Goal: Information Seeking & Learning: Learn about a topic

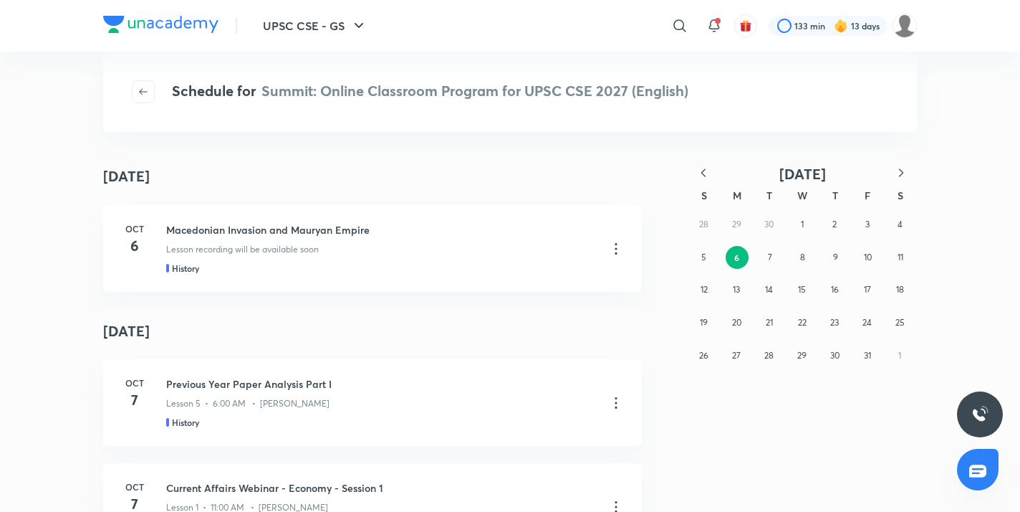
click at [707, 176] on icon "button" at bounding box center [703, 173] width 14 height 14
click at [717, 360] on div "31 1 2 3 4 5 6 7 8 9 10 11 12 13 14 15 16 17 18 19 20 21 22 23 24 25 26 27 28 2…" at bounding box center [802, 289] width 229 height 163
click at [702, 357] on abbr "28" at bounding box center [703, 355] width 9 height 11
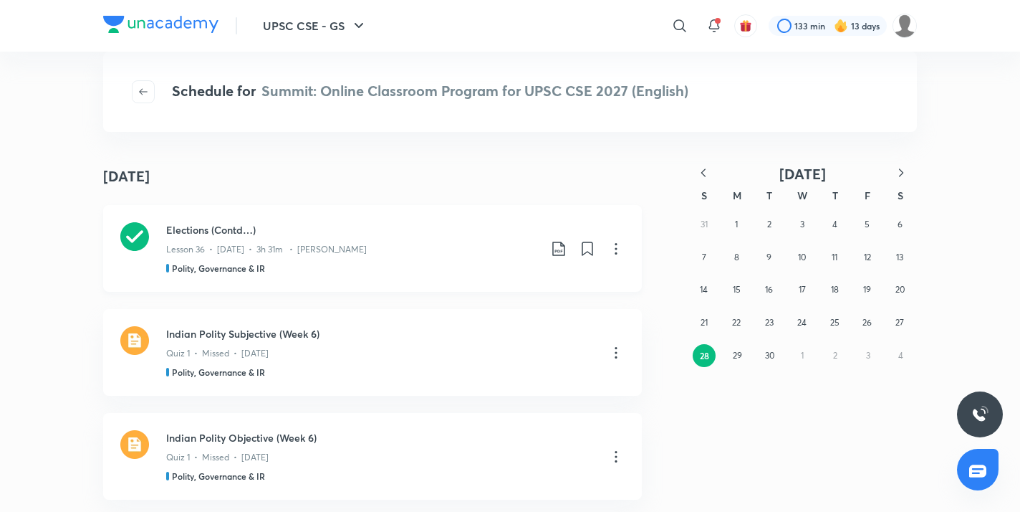
click at [562, 250] on icon at bounding box center [558, 248] width 17 height 17
click at [464, 319] on p "With annotation" at bounding box center [451, 325] width 74 height 15
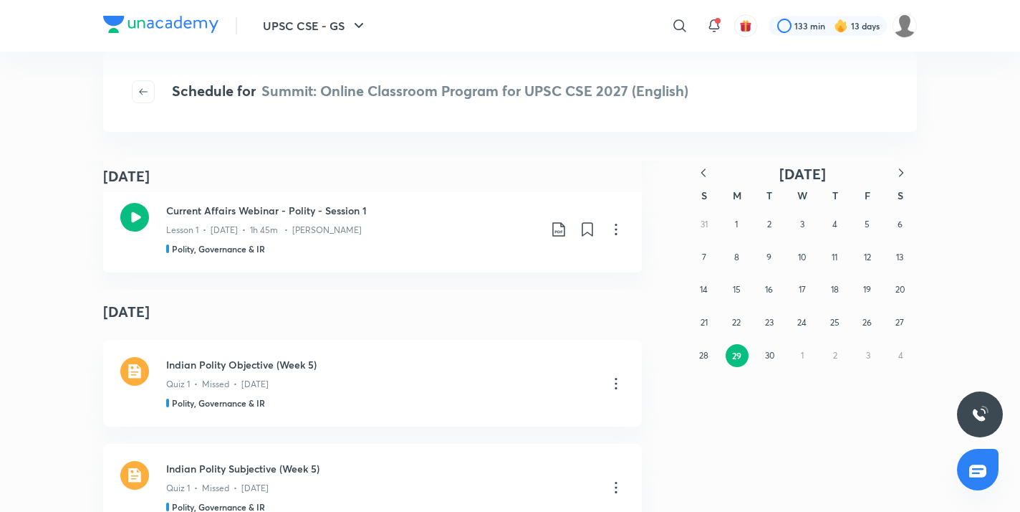
scroll to position [12441, 0]
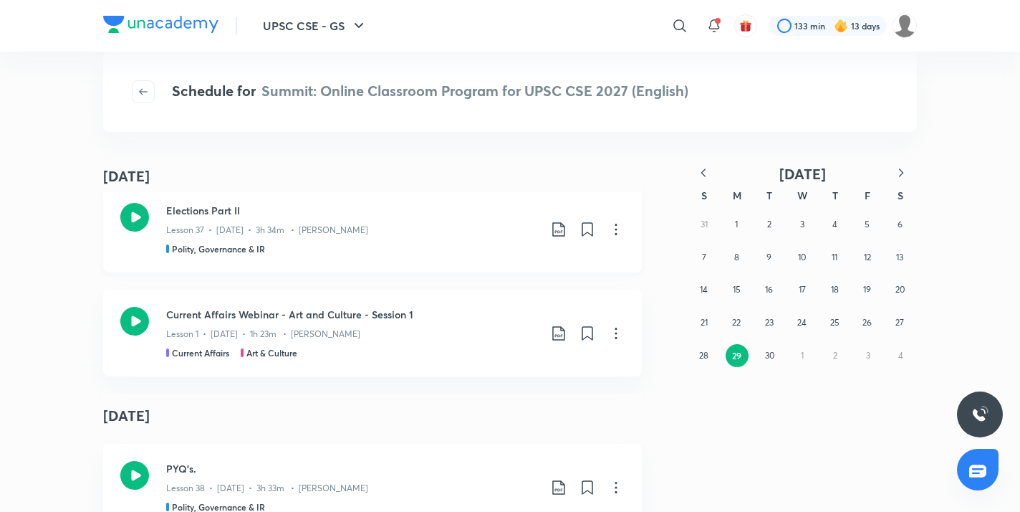
click at [132, 216] on icon at bounding box center [134, 217] width 29 height 29
